Goal: Task Accomplishment & Management: Manage account settings

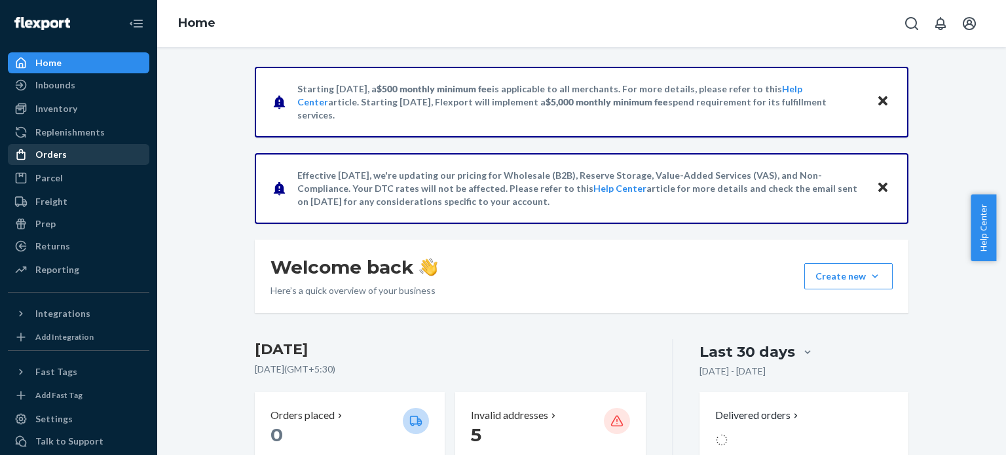
click at [61, 155] on div "Orders" at bounding box center [50, 154] width 31 height 13
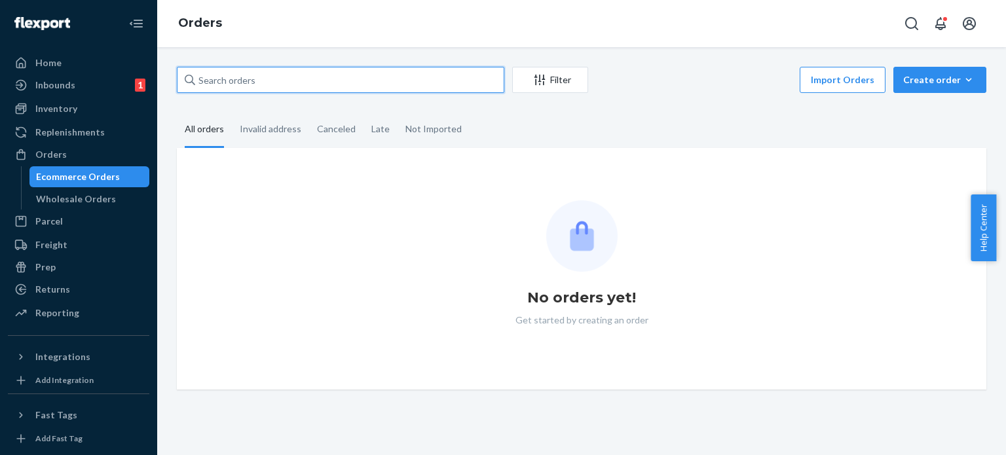
click at [285, 81] on input "text" at bounding box center [340, 80] width 327 height 26
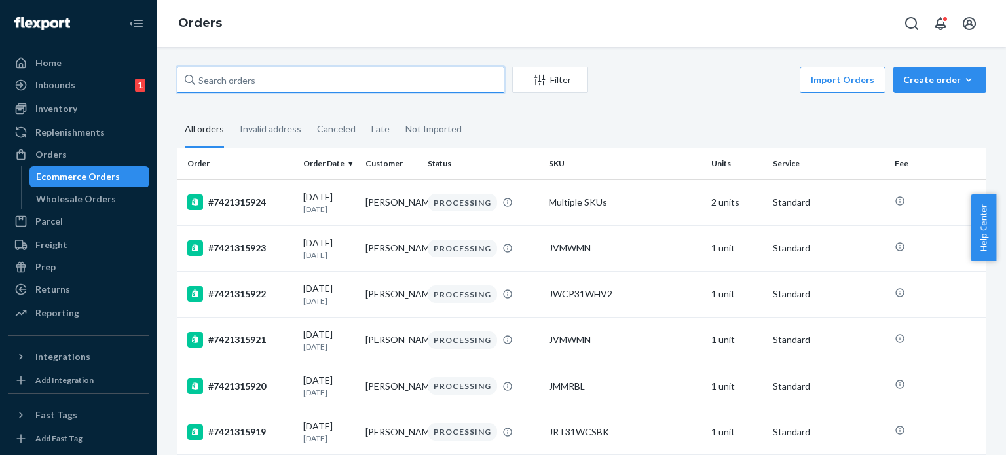
paste input "#7421315892"
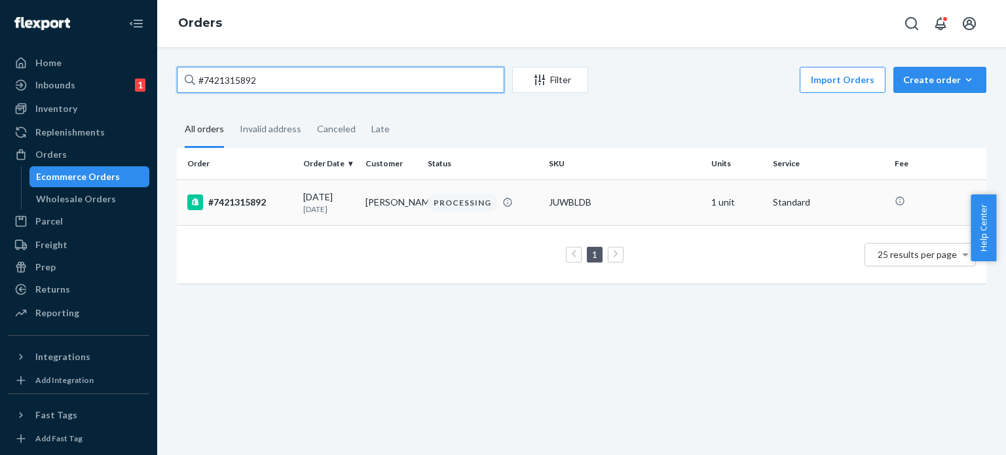
type input "#7421315892"
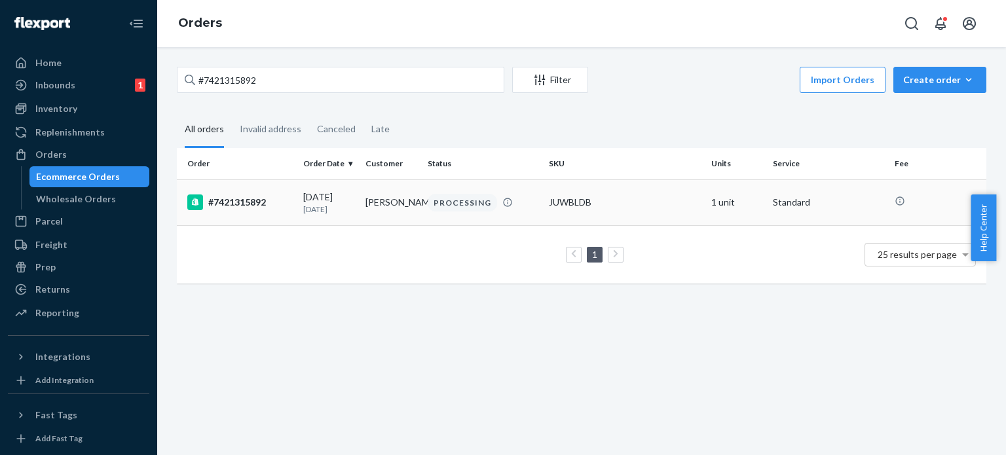
click at [502, 210] on div "PROCESSING" at bounding box center [483, 203] width 116 height 18
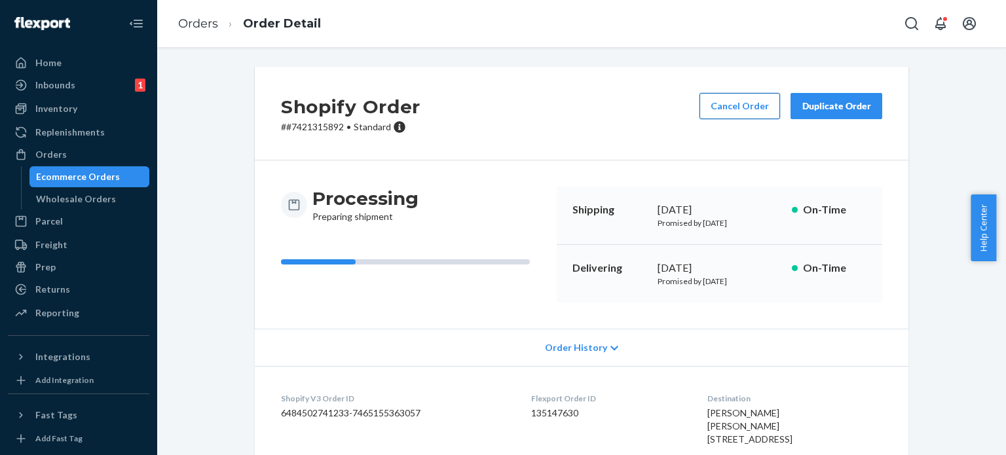
click at [717, 107] on button "Cancel Order" at bounding box center [739, 106] width 81 height 26
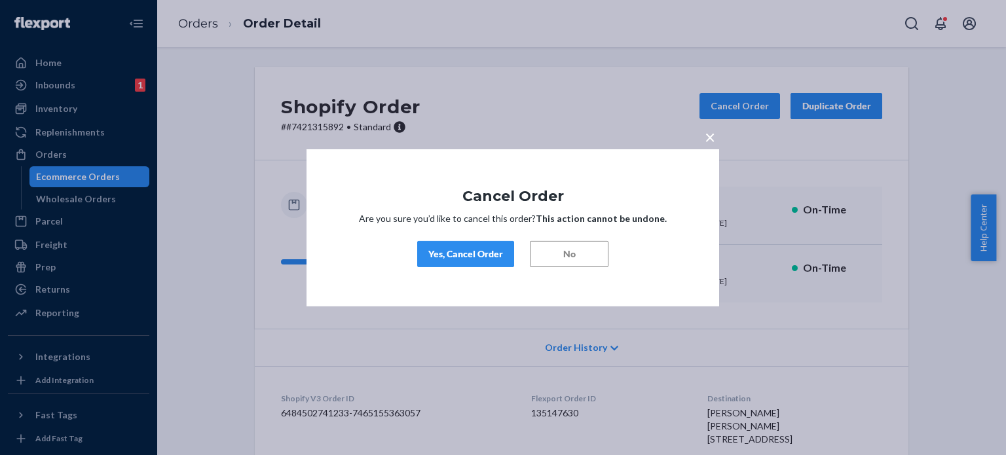
click at [472, 253] on div "Yes, Cancel Order" at bounding box center [465, 253] width 75 height 13
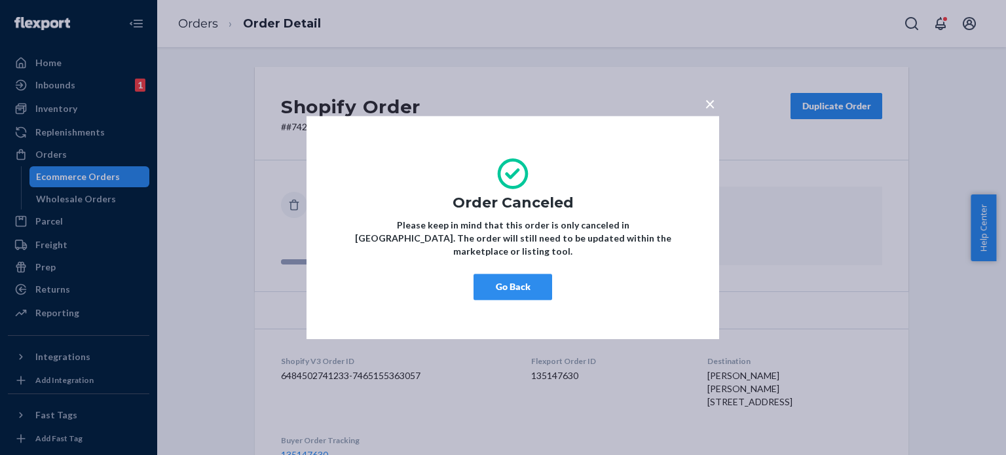
click at [528, 282] on button "Go Back" at bounding box center [512, 287] width 79 height 26
